Goal: Task Accomplishment & Management: Use online tool/utility

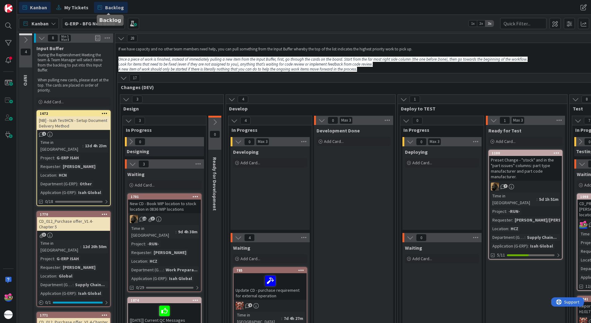
click at [120, 6] on span "Backlog" at bounding box center [114, 7] width 19 height 7
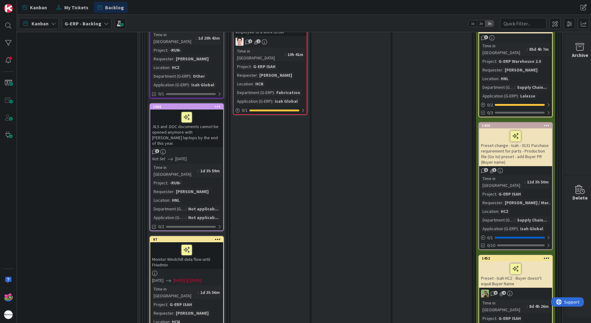
scroll to position [278, 425]
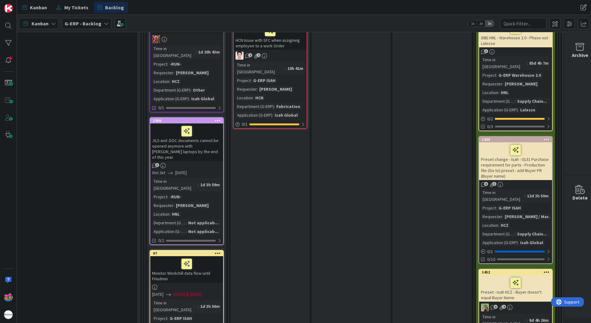
click at [210, 130] on div ".XLS and .DOC documents cannot be opened anymore with [PERSON_NAME] laptops by …" at bounding box center [186, 142] width 73 height 38
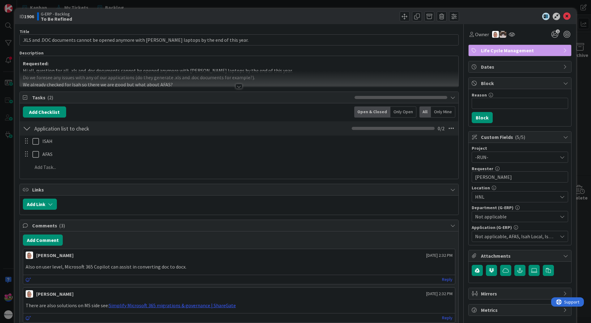
click at [236, 87] on div at bounding box center [239, 86] width 7 height 5
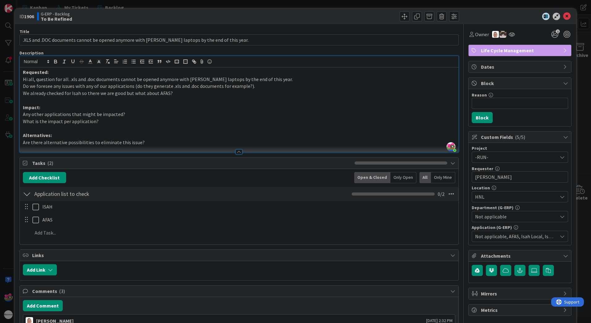
click at [562, 20] on div "ID 1906 G-ERP - Backlog To Be Refined" at bounding box center [295, 16] width 561 height 15
click at [563, 19] on icon at bounding box center [566, 16] width 7 height 7
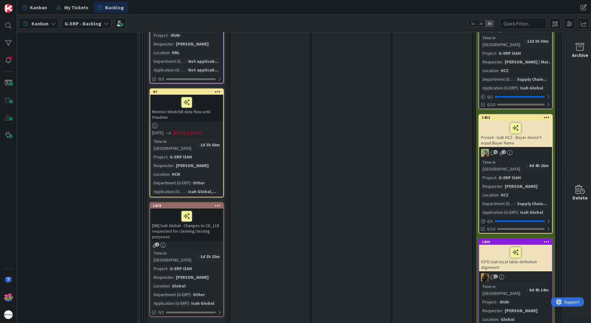
click at [190, 208] on div "[NB] Isah Global - Changes to CD_118 requested for cleaning/testing purposes" at bounding box center [186, 224] width 73 height 32
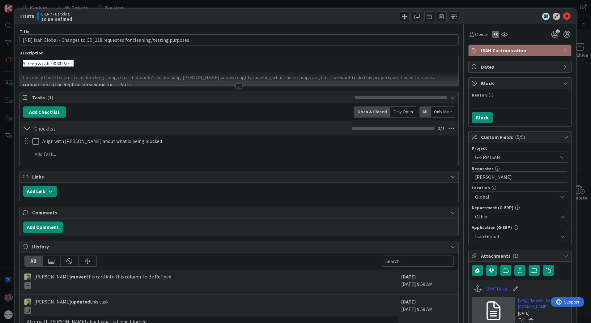
click at [232, 87] on div at bounding box center [238, 83] width 439 height 7
click at [563, 18] on icon at bounding box center [566, 16] width 7 height 7
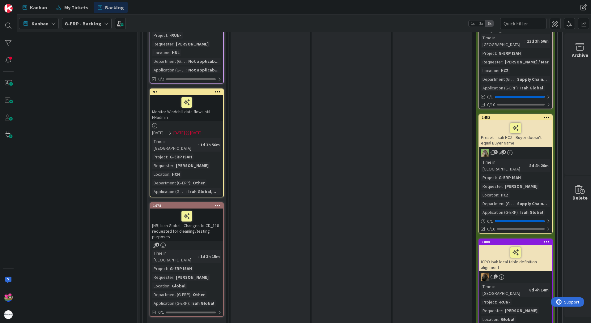
click at [211, 95] on div "Monitor Windchill data flow until FHadmin" at bounding box center [186, 108] width 73 height 27
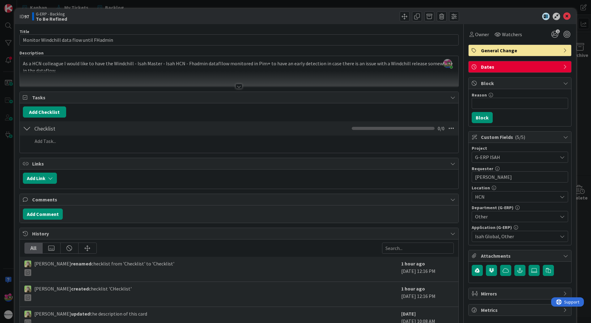
click at [236, 88] on div at bounding box center [239, 86] width 7 height 5
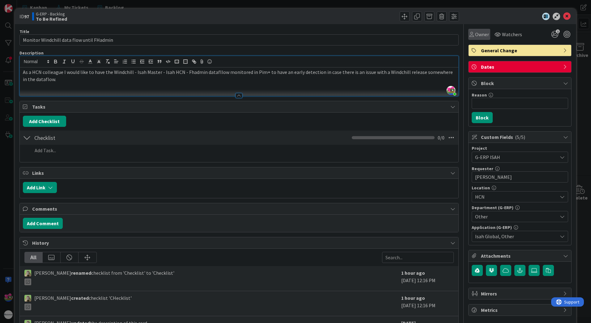
click at [472, 38] on div "Owner" at bounding box center [479, 34] width 22 height 11
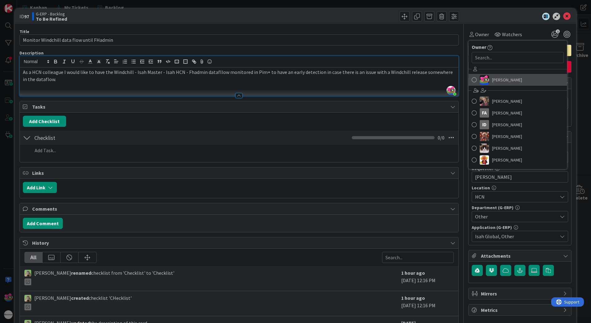
click at [472, 78] on span at bounding box center [474, 79] width 5 height 9
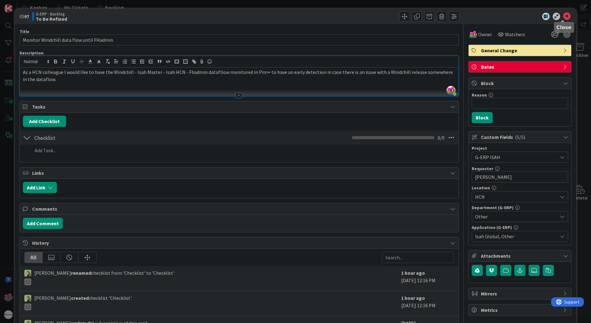
click at [563, 15] on icon at bounding box center [566, 16] width 7 height 7
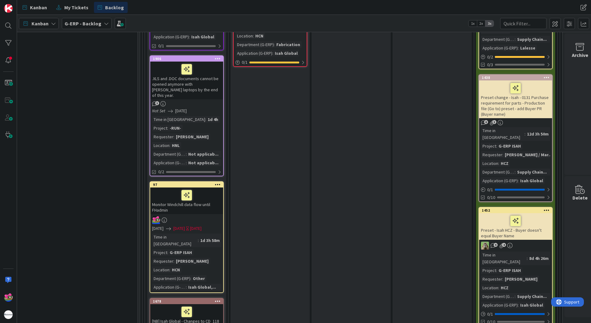
scroll to position [433, 425]
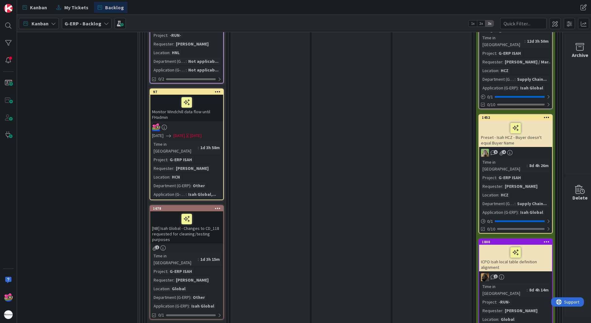
click at [197, 211] on div "[NB] Isah Global - Changes to CD_118 requested for cleaning/testing purposes" at bounding box center [186, 227] width 73 height 32
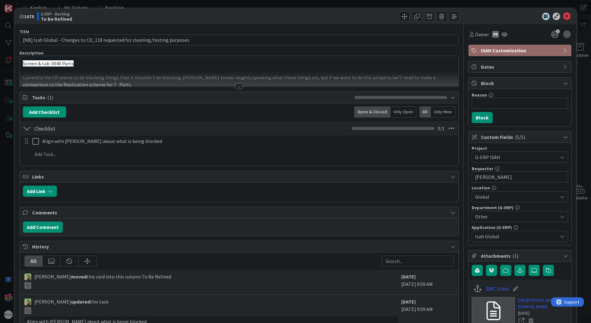
click at [236, 85] on div at bounding box center [239, 86] width 7 height 5
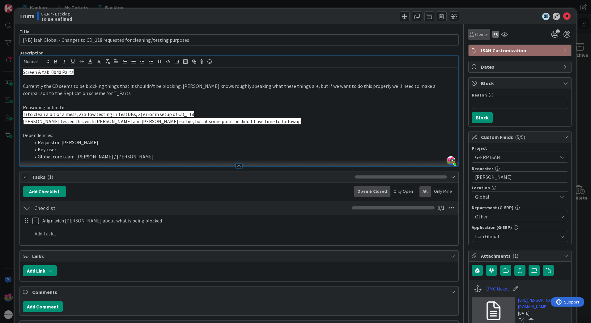
click at [479, 35] on span "Owner" at bounding box center [482, 34] width 14 height 7
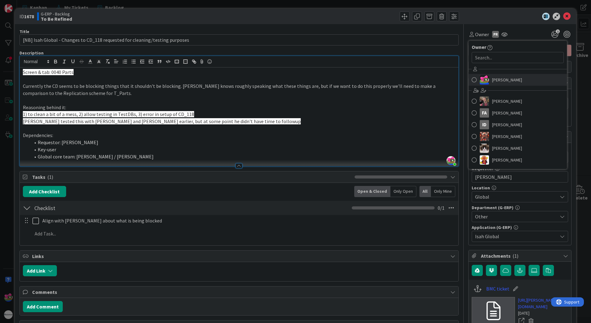
click at [484, 83] on img at bounding box center [484, 79] width 9 height 9
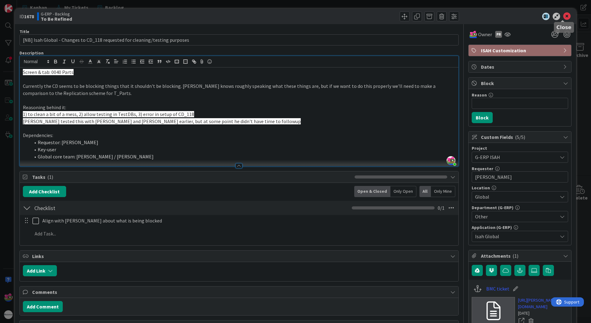
click at [564, 20] on div at bounding box center [563, 21] width 4 height 2
click at [563, 18] on icon at bounding box center [566, 16] width 7 height 7
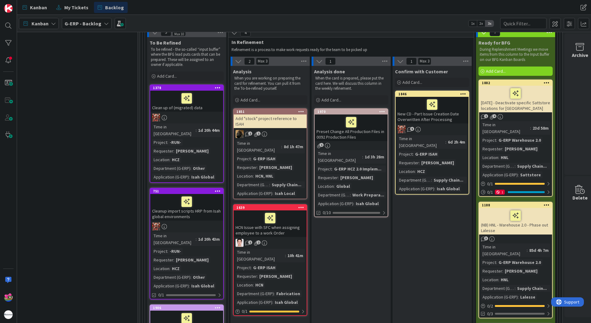
scroll to position [62, 425]
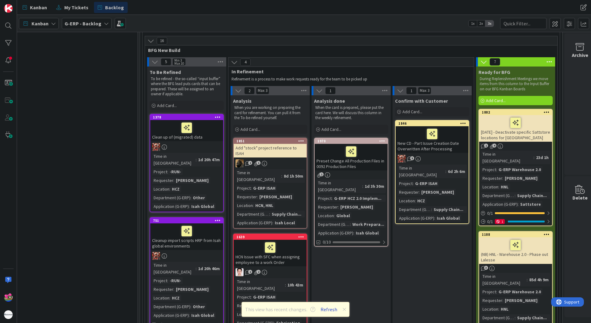
click at [324, 311] on button "Refresh" at bounding box center [328, 309] width 21 height 8
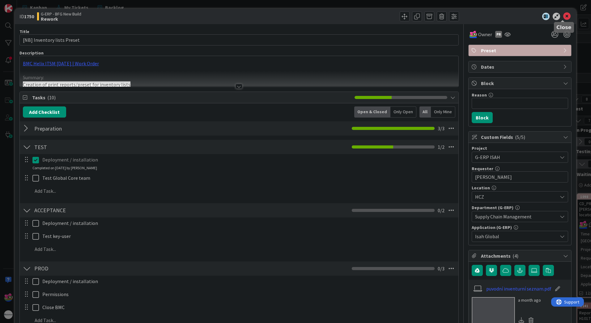
click at [563, 15] on icon at bounding box center [566, 16] width 7 height 7
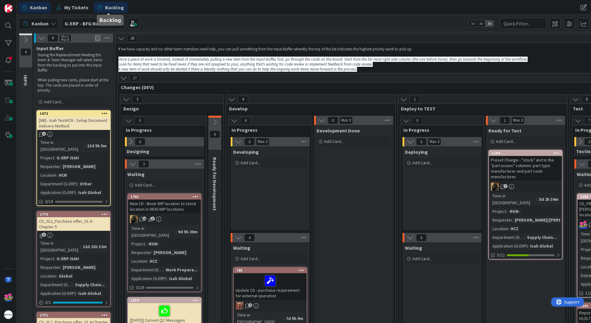
click at [109, 7] on span "Backlog" at bounding box center [114, 7] width 19 height 7
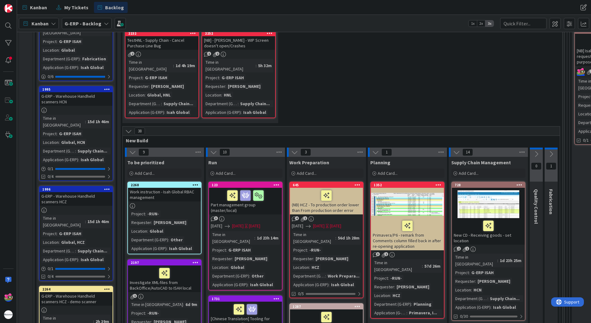
scroll to position [618, 0]
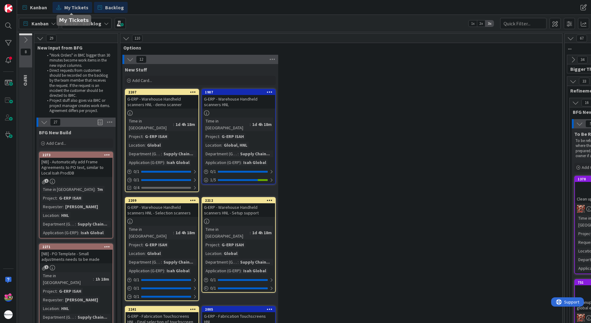
click at [58, 11] on icon at bounding box center [58, 7] width 5 height 8
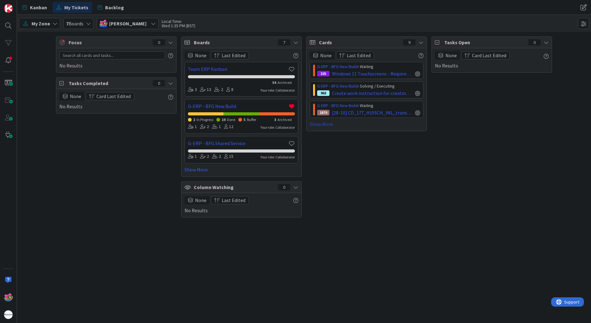
click at [324, 124] on link "Show More" at bounding box center [367, 123] width 114 height 7
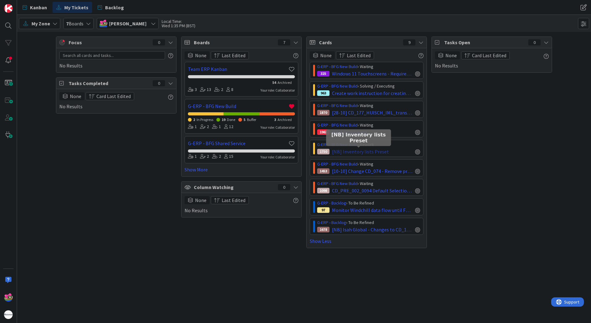
click at [370, 150] on span "[NB] Inventory lists Preset" at bounding box center [360, 151] width 57 height 7
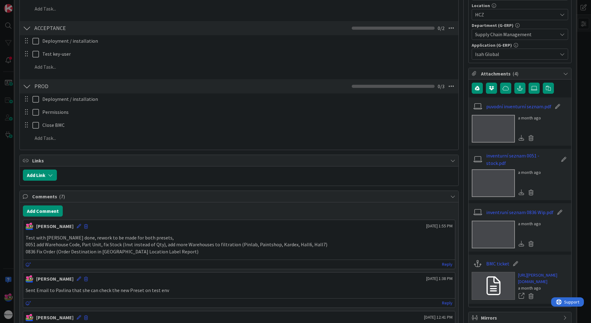
scroll to position [216, 0]
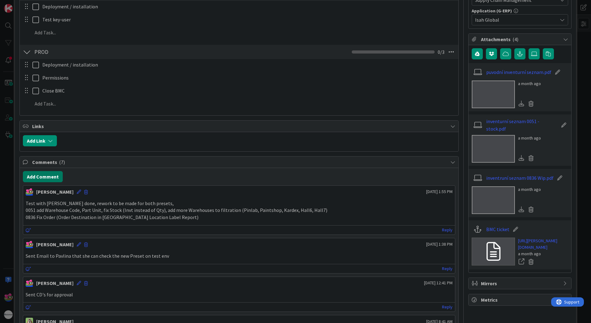
click at [54, 173] on button "Add Comment" at bounding box center [43, 176] width 40 height 11
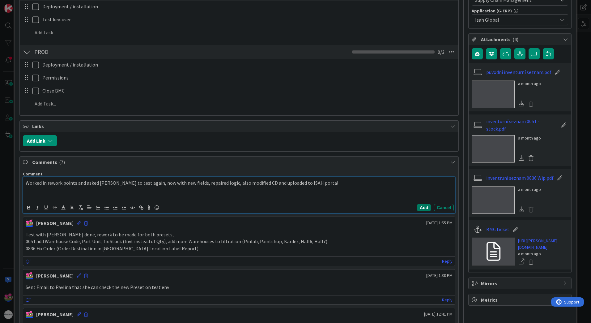
click at [417, 208] on button "Add" at bounding box center [424, 207] width 14 height 7
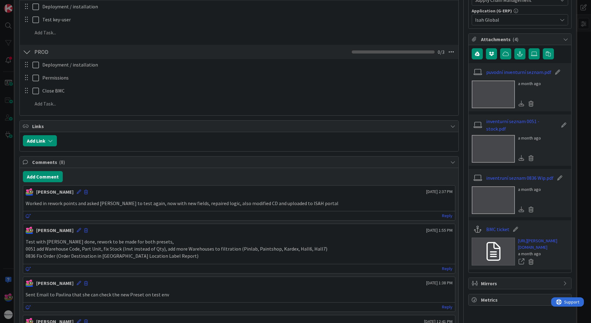
scroll to position [0, 0]
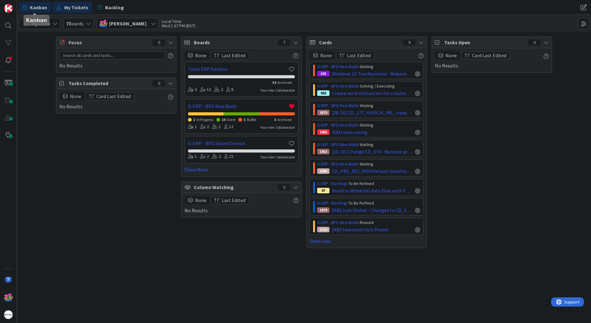
click at [35, 8] on span "Kanban" at bounding box center [38, 7] width 17 height 7
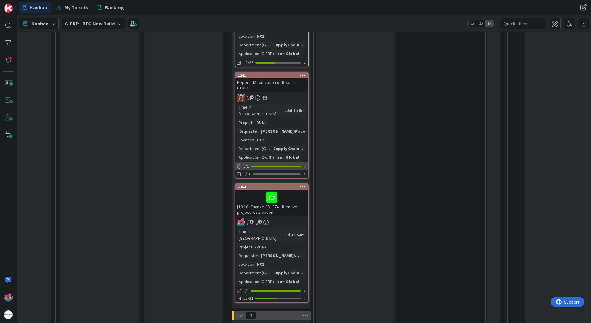
scroll to position [143, 342]
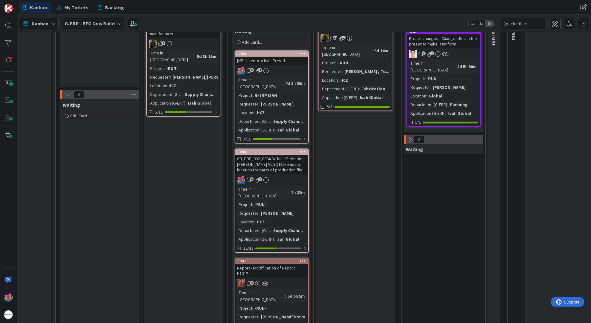
click at [277, 60] on div "[NB] Inventory lists Preset" at bounding box center [271, 61] width 73 height 8
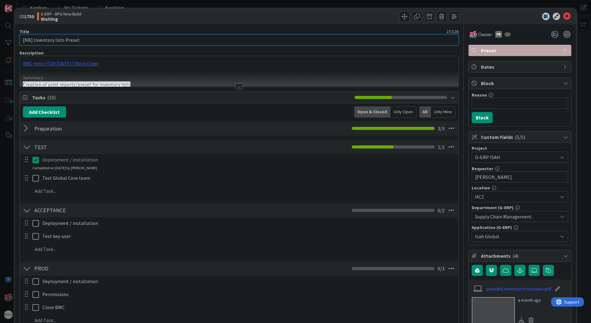
click at [22, 39] on input "[NB] Inventory lists Preset" at bounding box center [238, 39] width 439 height 11
click at [167, 41] on input "[NB] CD_PRE_094_0051 / CD_PRE_095_0836 || Inventory lists Preset" at bounding box center [238, 39] width 439 height 11
type input "[NB] CD_PRE_094_0051 / CD_PRE_095_0836 || Inventory lists Presets"
click at [563, 17] on icon at bounding box center [566, 16] width 7 height 7
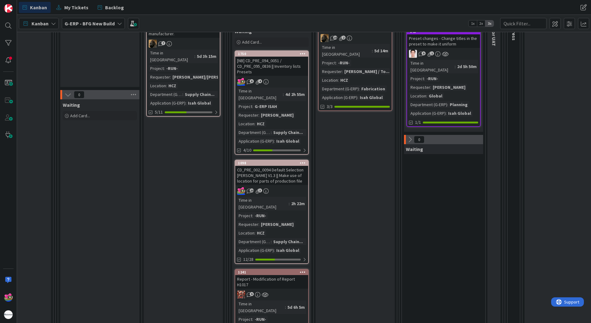
scroll to position [0, 342]
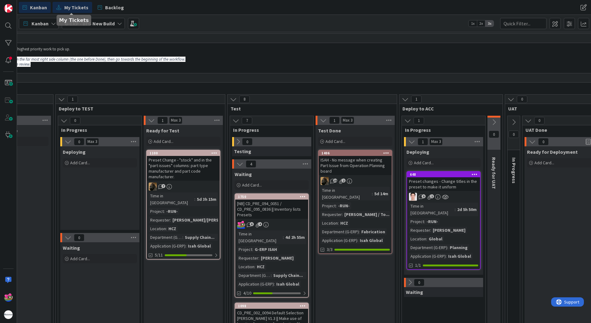
click at [78, 10] on span "My Tickets" at bounding box center [76, 7] width 24 height 7
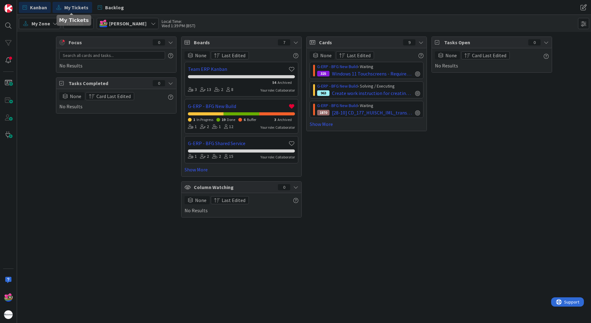
drag, startPoint x: 100, startPoint y: 166, endPoint x: 28, endPoint y: 2, distance: 179.7
click at [98, 163] on div "Focus 0 No Results Tasks Completed 0 None Card Last Edited No Results" at bounding box center [116, 126] width 121 height 181
